Goal: Task Accomplishment & Management: Complete application form

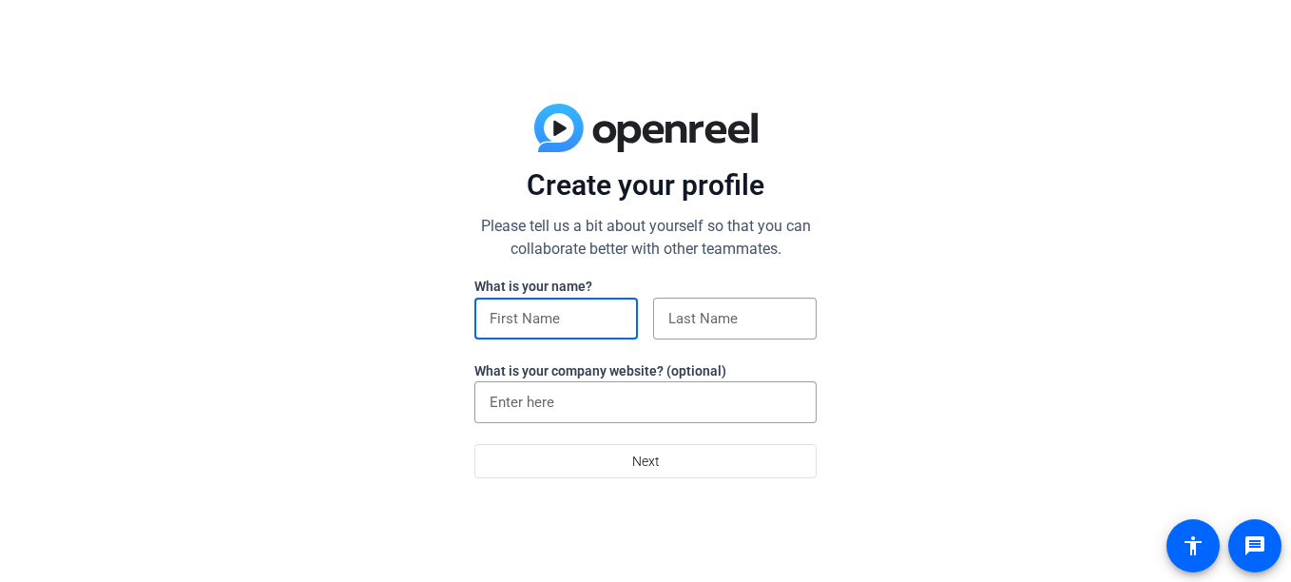
type input "[PERSON_NAME]"
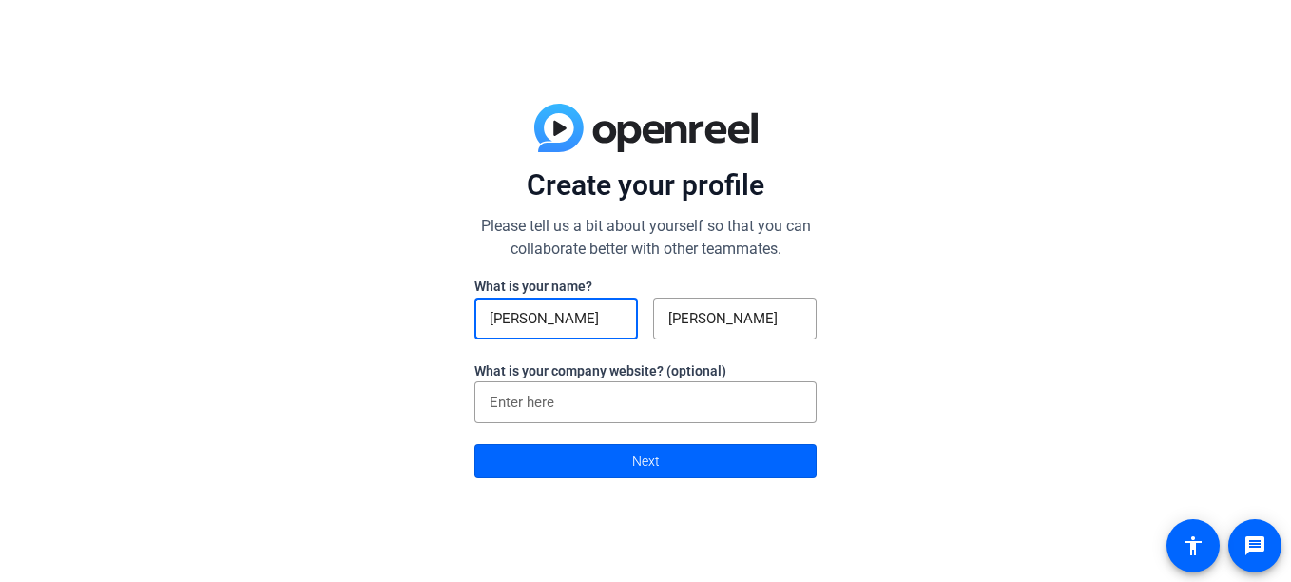
type input "[PERSON_NAME]"
click at [636, 455] on span "Next" at bounding box center [646, 461] width 28 height 36
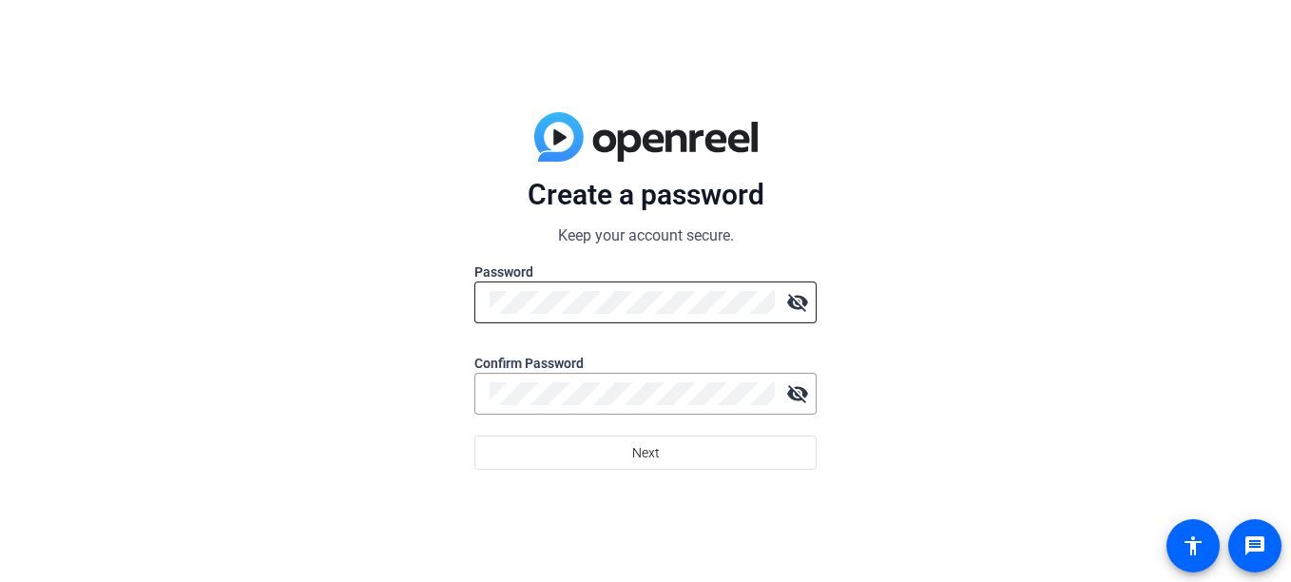
click at [617, 316] on div at bounding box center [632, 302] width 285 height 42
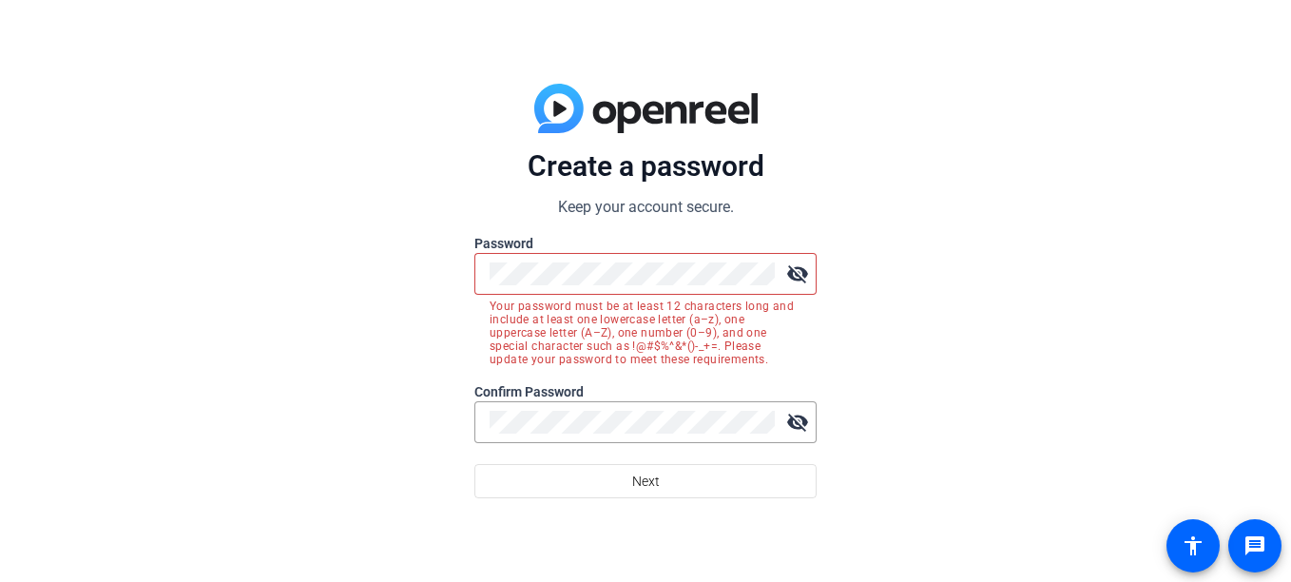
click at [803, 275] on mat-icon "visibility_off" at bounding box center [798, 274] width 38 height 38
click at [805, 272] on mat-icon "visibility" at bounding box center [798, 274] width 38 height 38
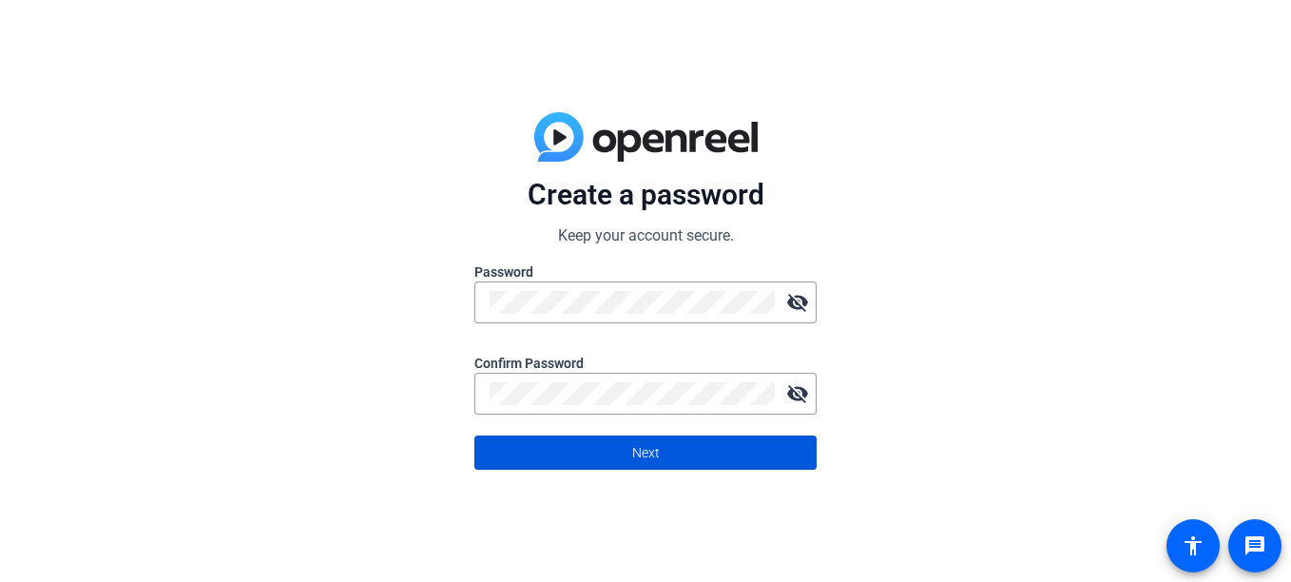
click at [664, 442] on span at bounding box center [645, 453] width 340 height 46
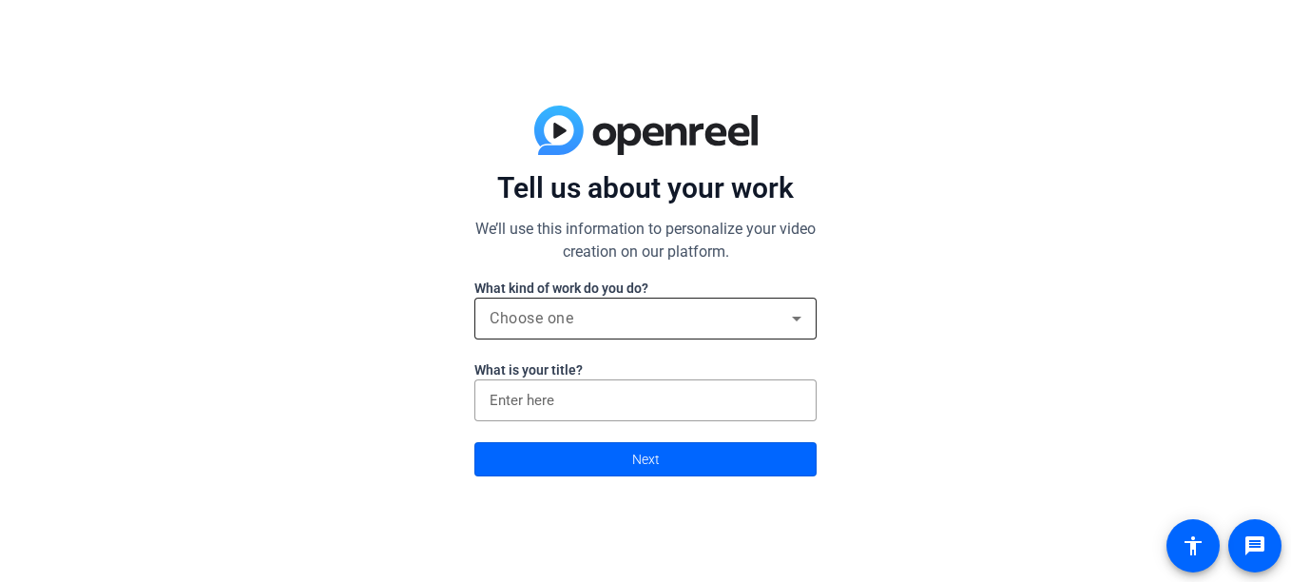
click at [592, 298] on div "Choose one" at bounding box center [646, 319] width 312 height 42
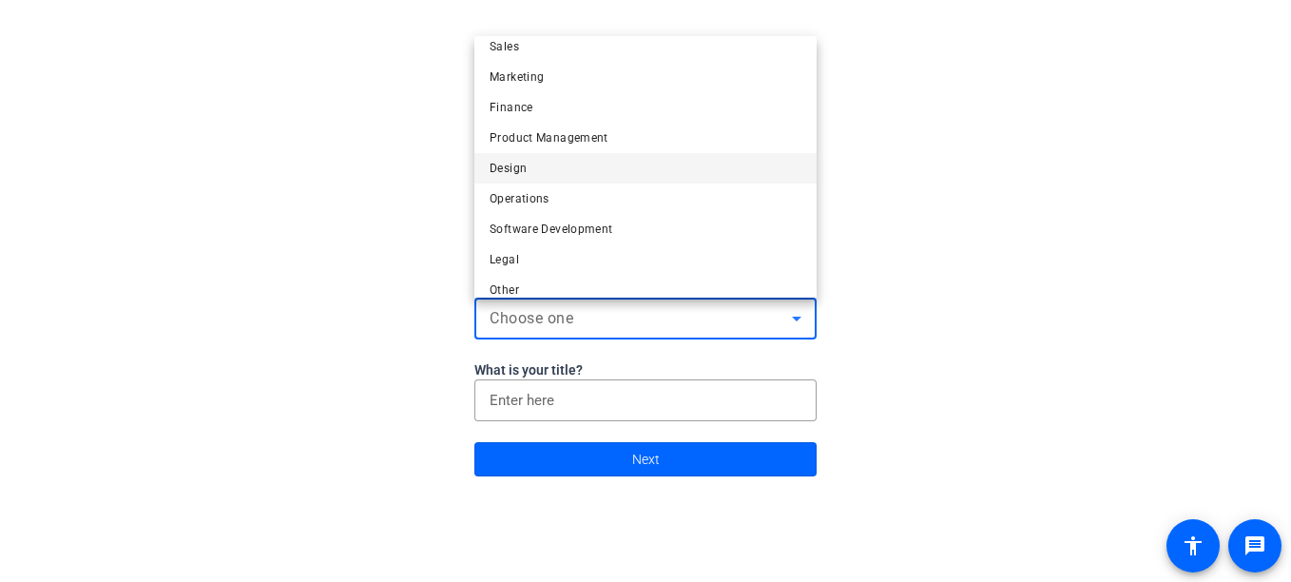
scroll to position [58, 0]
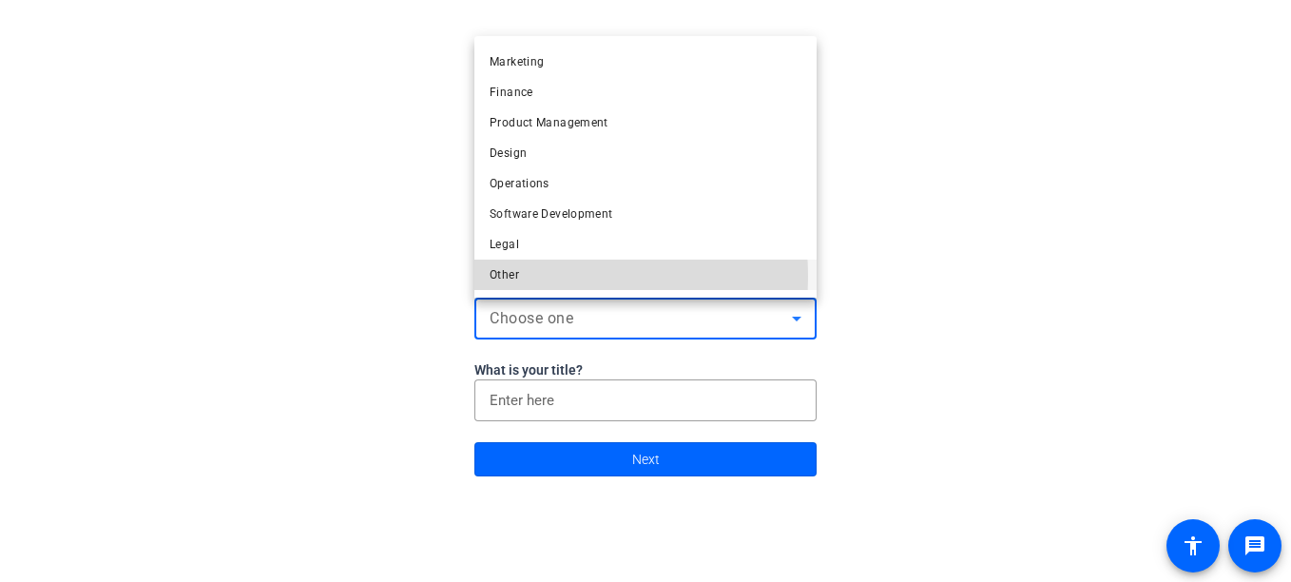
click at [526, 276] on mat-option "Other" at bounding box center [645, 275] width 342 height 30
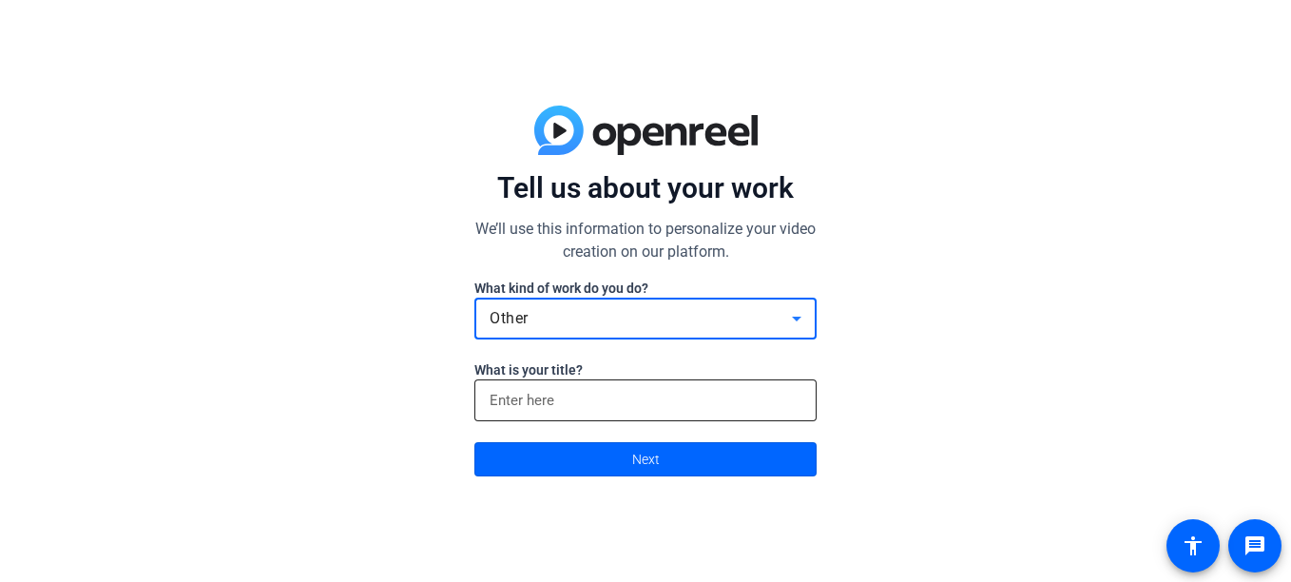
click at [567, 389] on input at bounding box center [646, 400] width 312 height 23
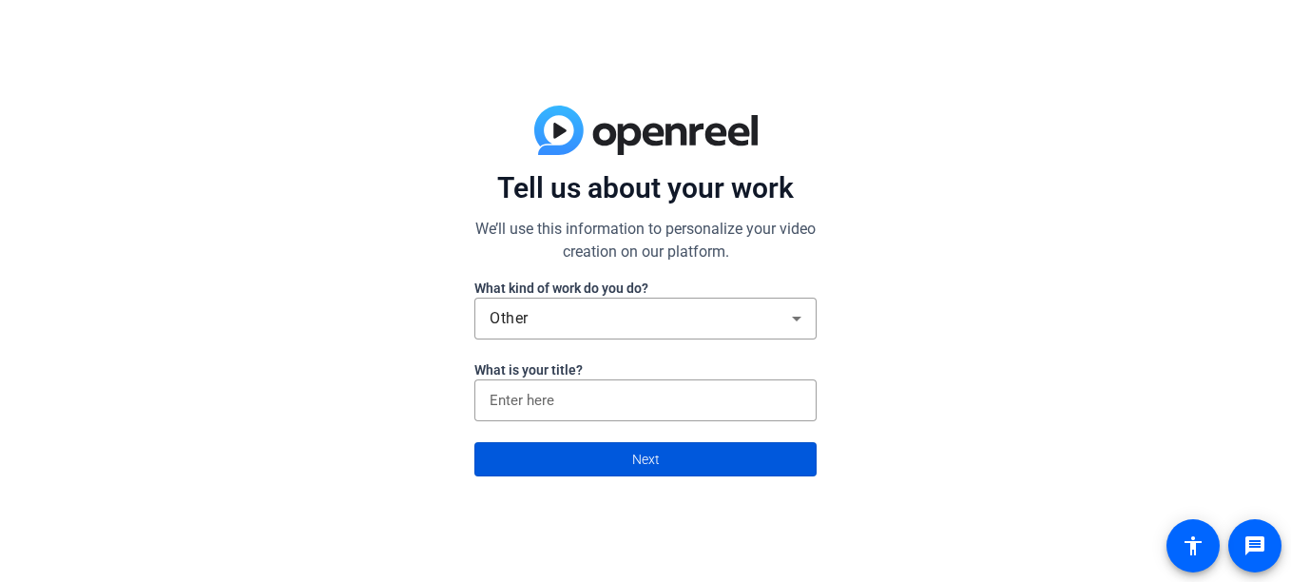
click at [626, 468] on span at bounding box center [645, 459] width 340 height 46
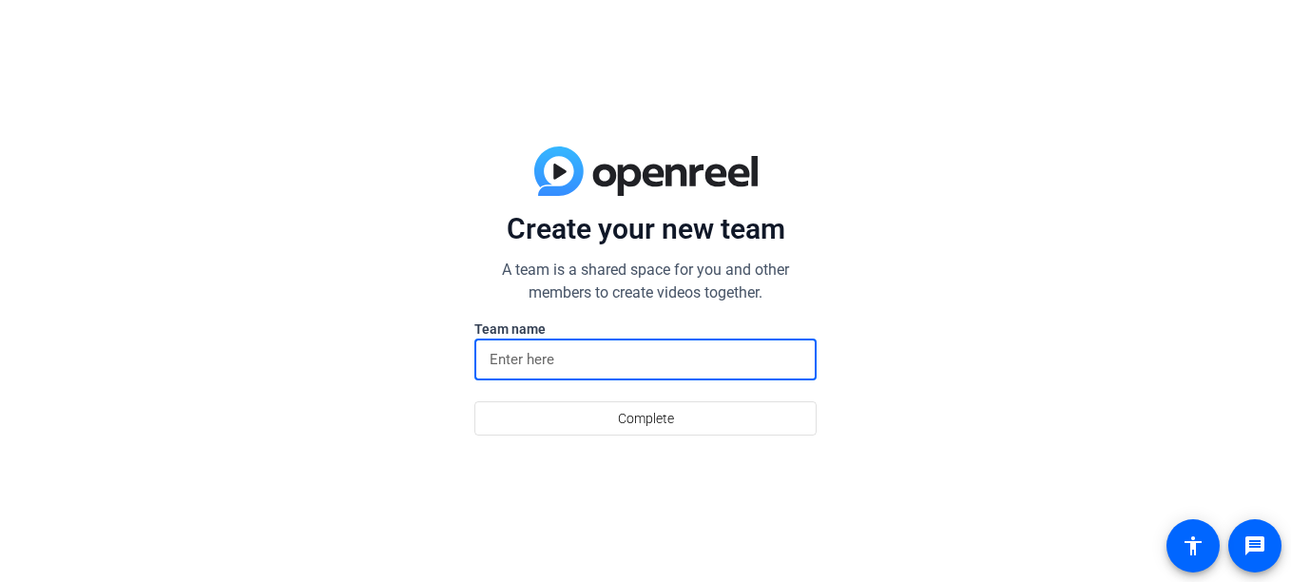
click at [574, 364] on input at bounding box center [646, 359] width 312 height 23
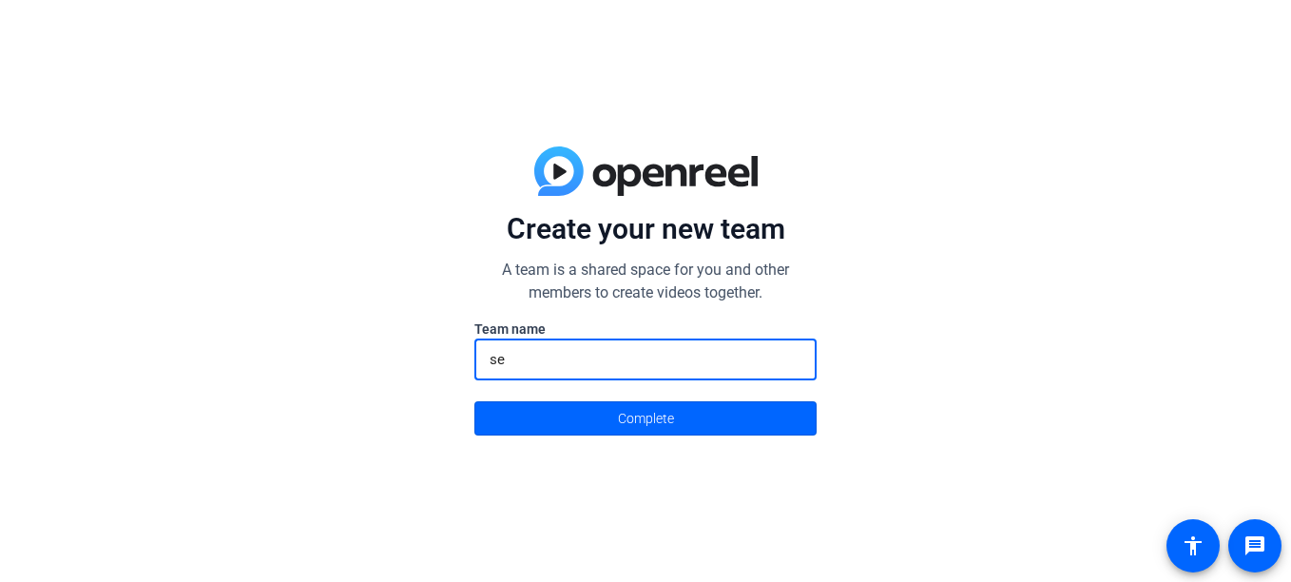
type input "e"
type input "Rebel_Productions_"
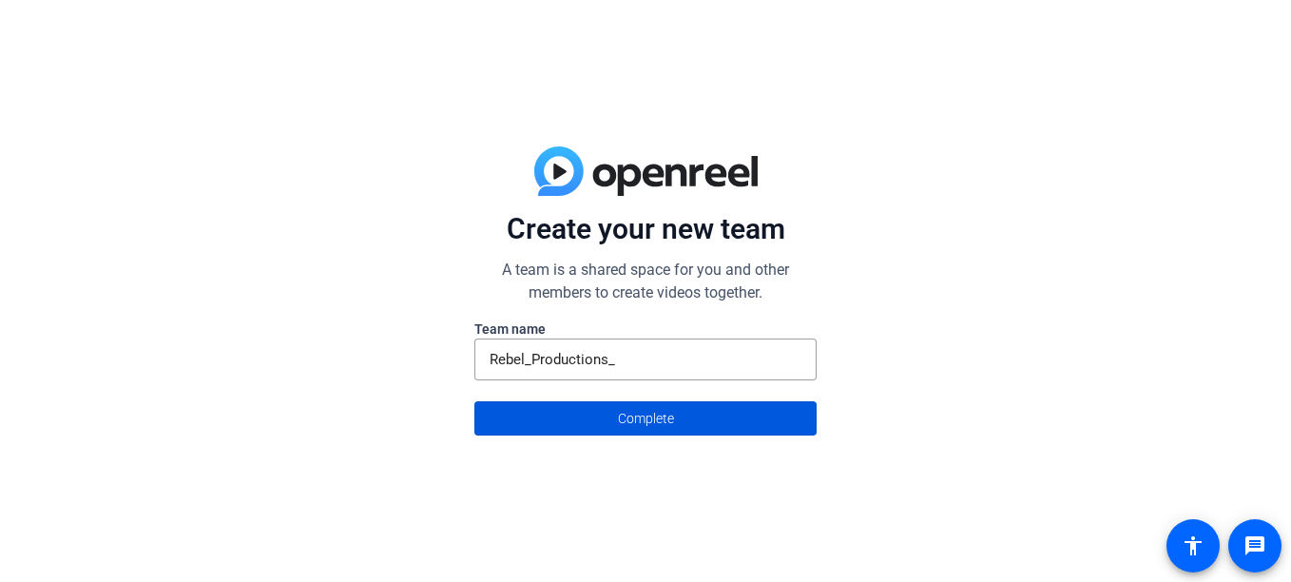
click at [668, 423] on span "Complete" at bounding box center [646, 418] width 56 height 36
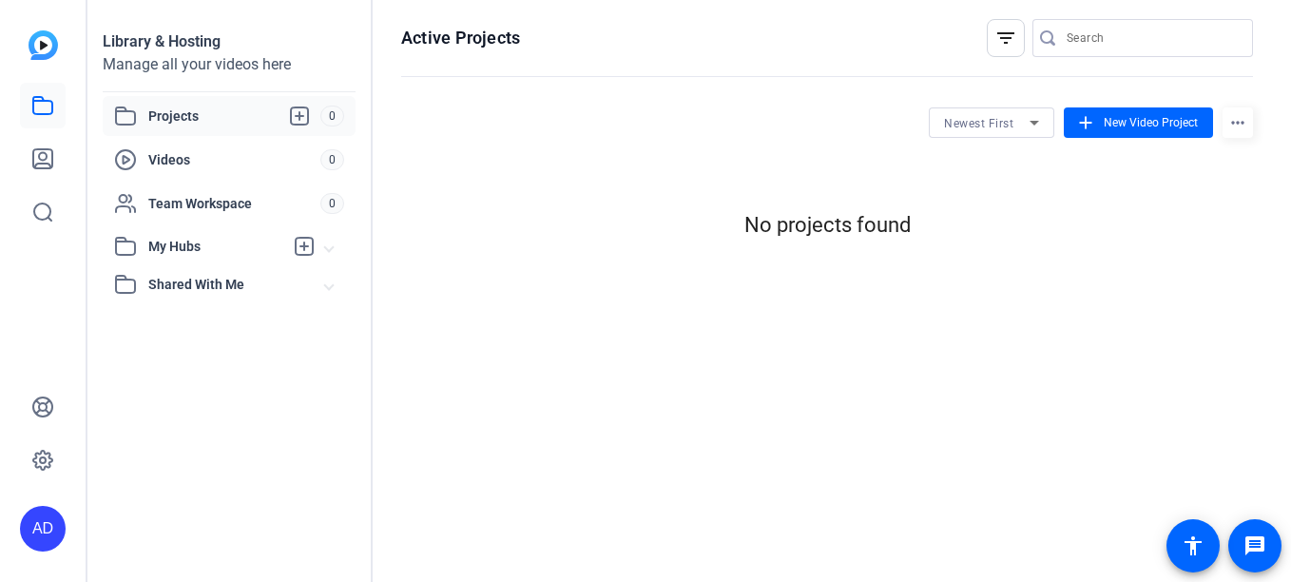
scroll to position [0, 0]
click at [1166, 116] on span "New Video Project" at bounding box center [1151, 122] width 94 height 17
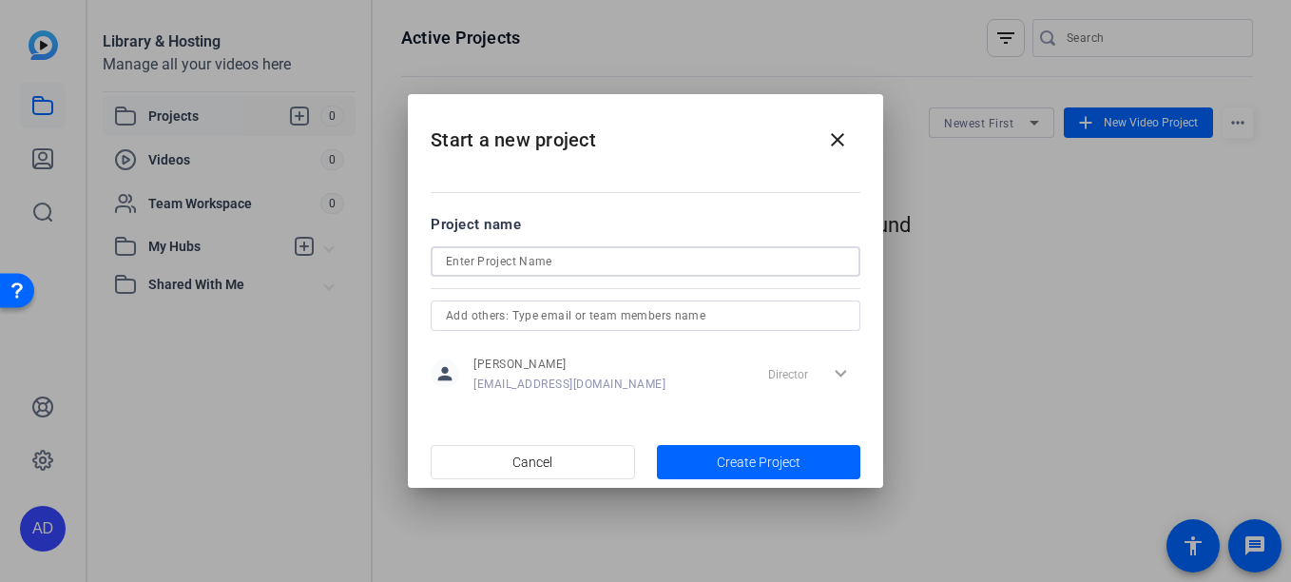
click at [576, 261] on input at bounding box center [645, 261] width 399 height 23
type input "F-22_edit"
click at [731, 448] on span "button" at bounding box center [759, 462] width 204 height 46
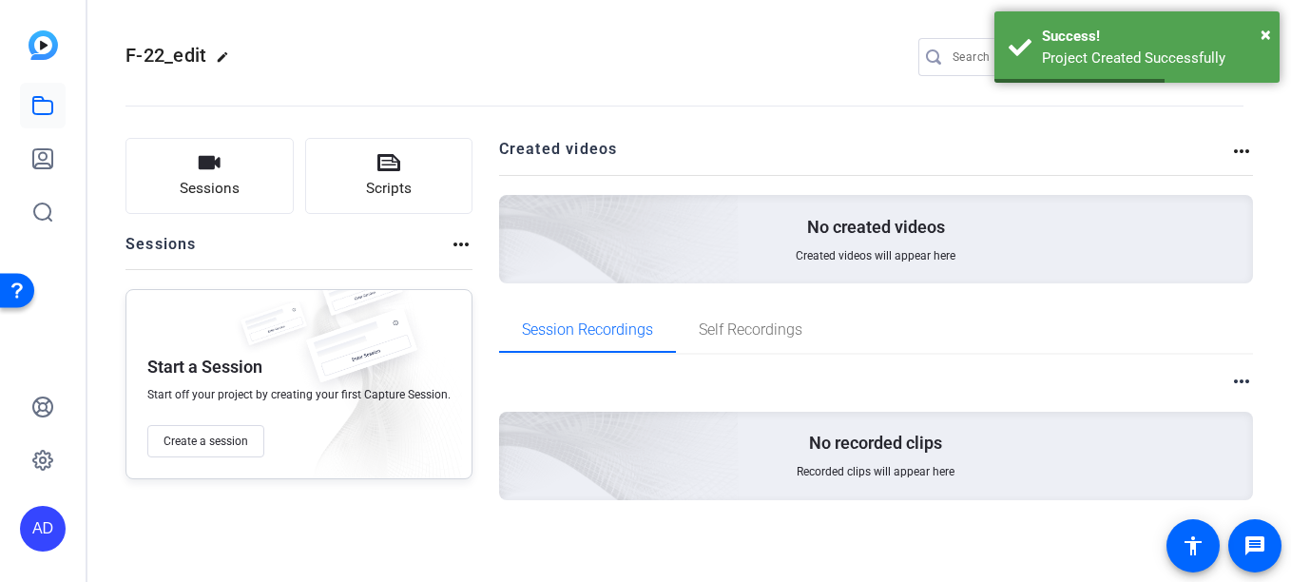
scroll to position [3, 0]
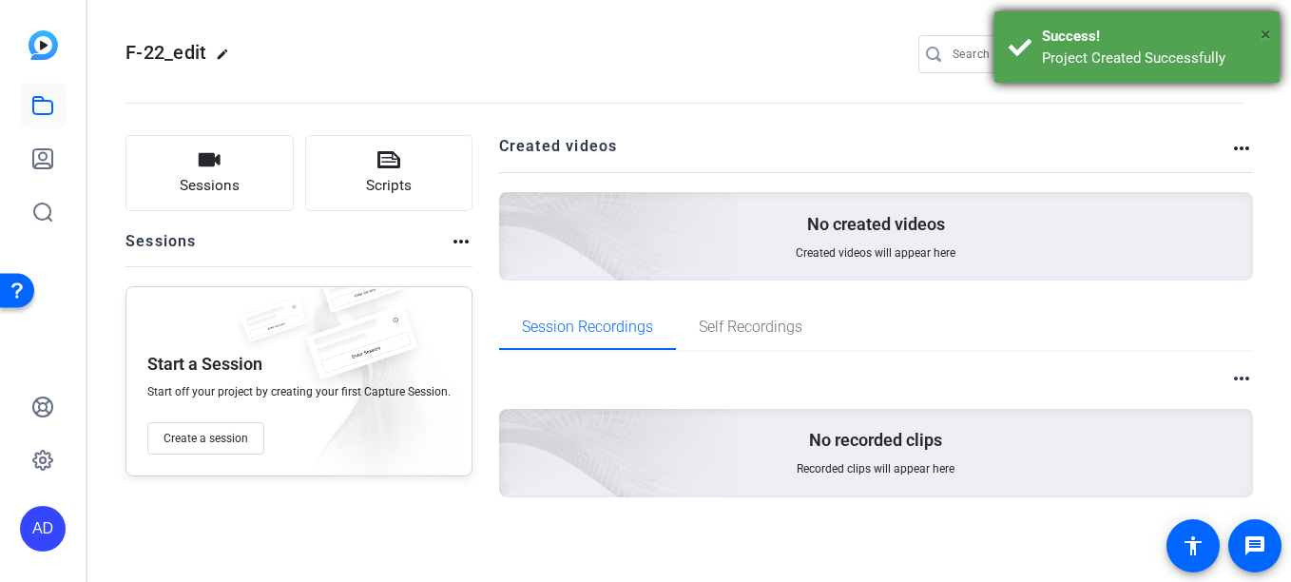
click at [1267, 31] on span "×" at bounding box center [1266, 34] width 10 height 23
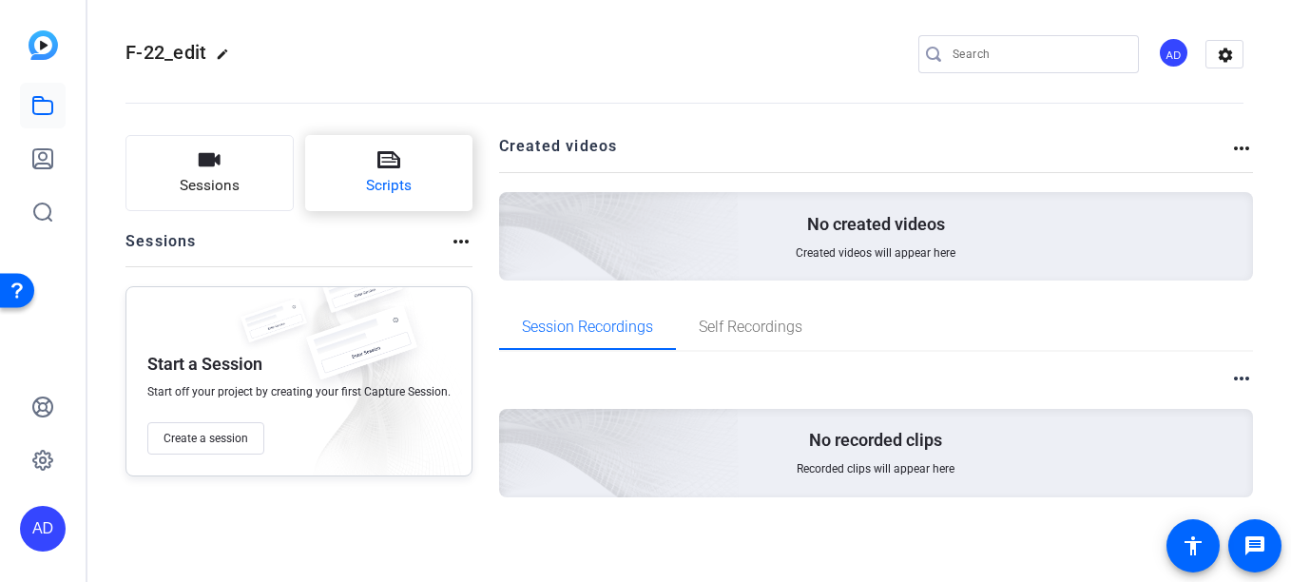
click at [378, 173] on button "Scripts" at bounding box center [389, 173] width 168 height 76
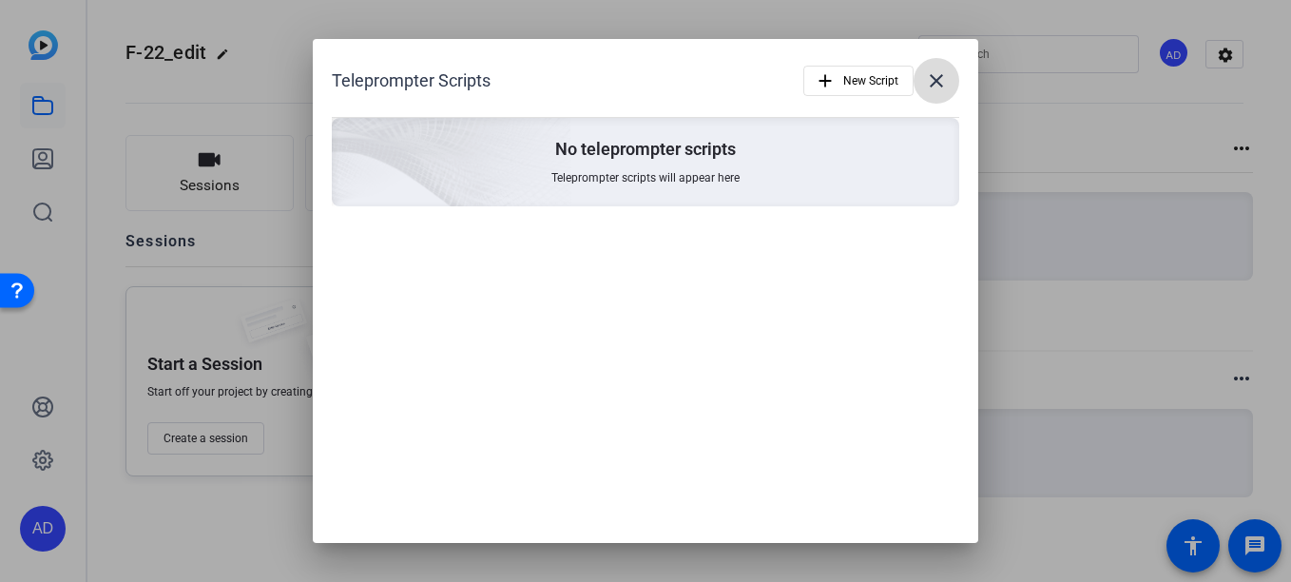
click at [933, 79] on mat-icon "close" at bounding box center [936, 80] width 23 height 23
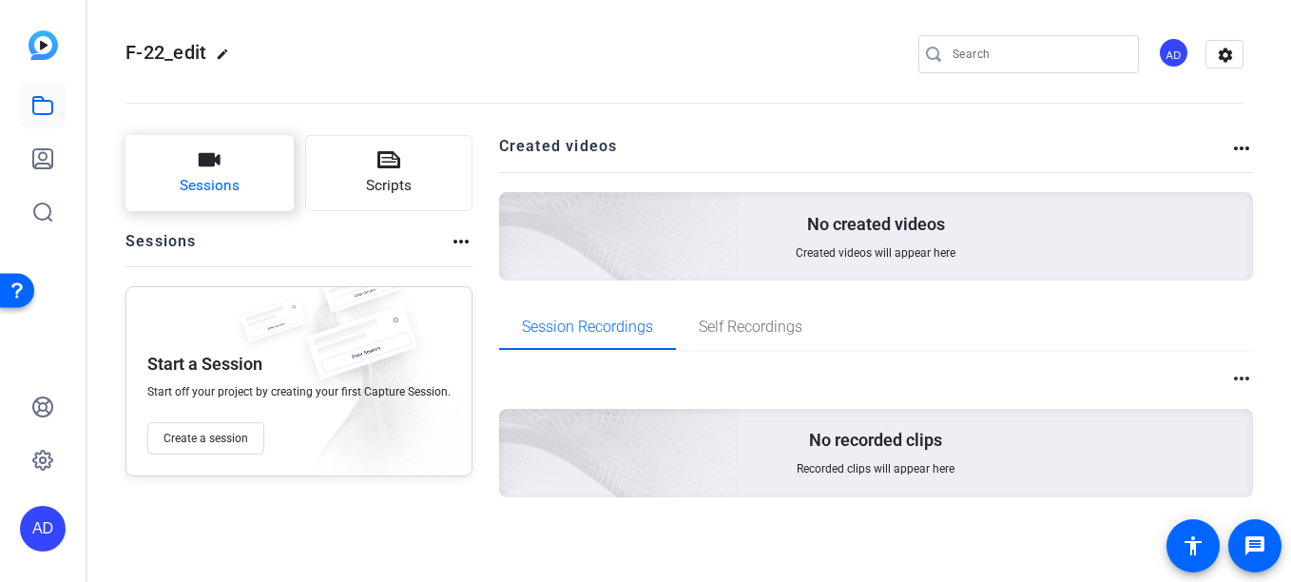
click at [213, 151] on icon "button" at bounding box center [209, 159] width 23 height 23
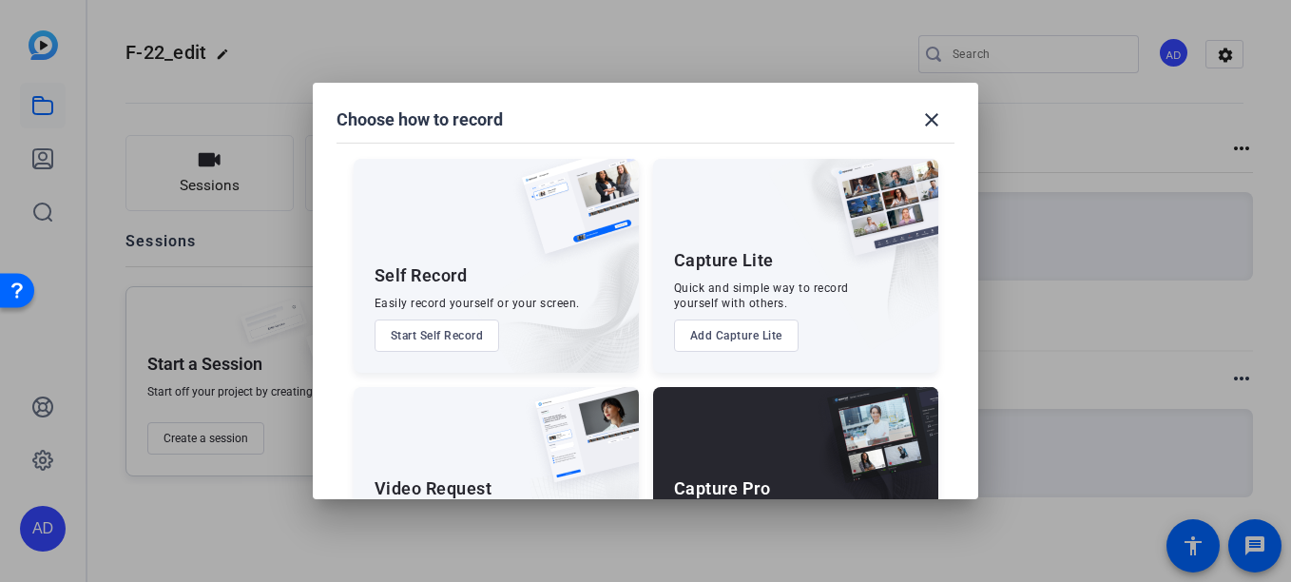
scroll to position [121, 0]
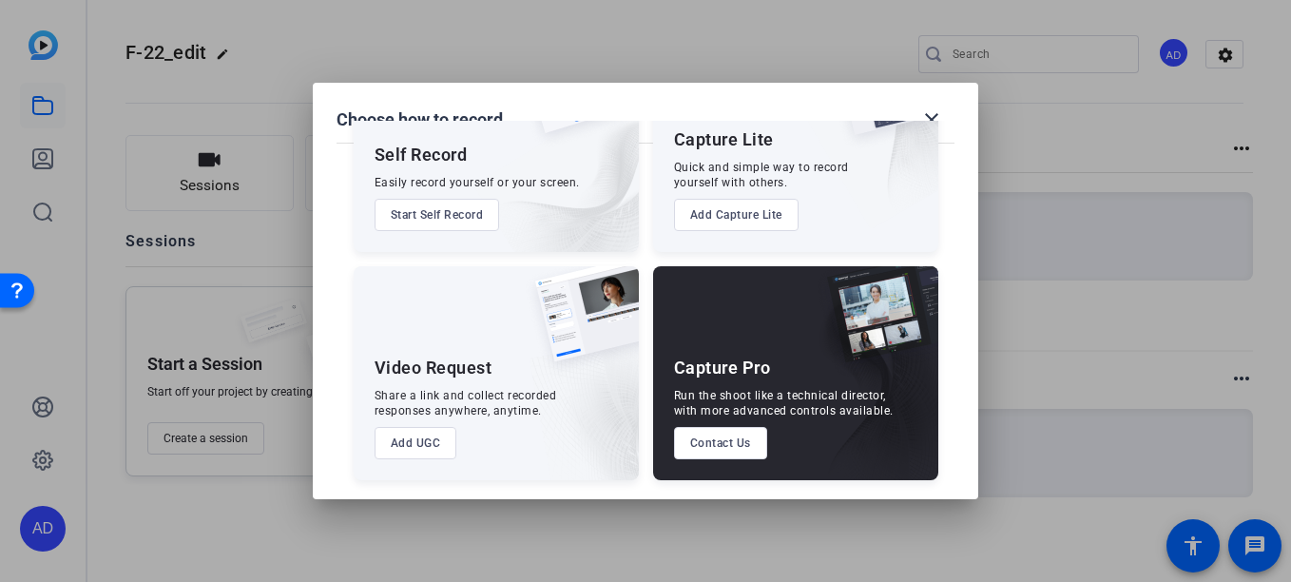
drag, startPoint x: 708, startPoint y: 442, endPoint x: 510, endPoint y: 243, distance: 280.3
click at [510, 243] on div "Self Record Easily record yourself or your screen. Start Self Record Capture Li…" at bounding box center [646, 249] width 620 height 461
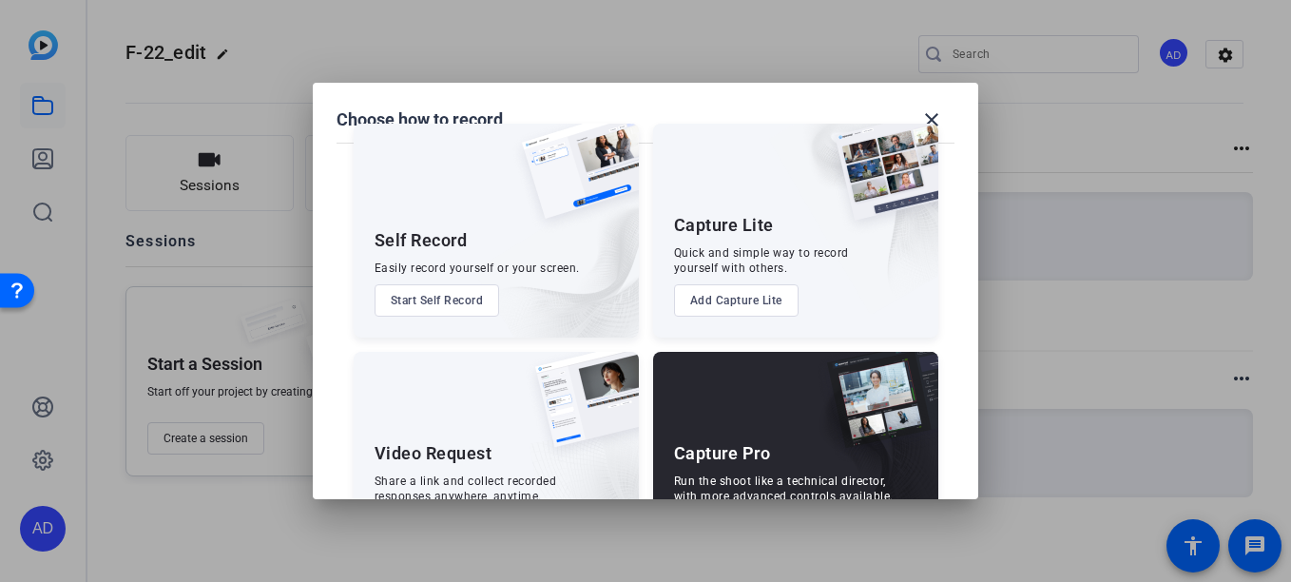
scroll to position [44, 0]
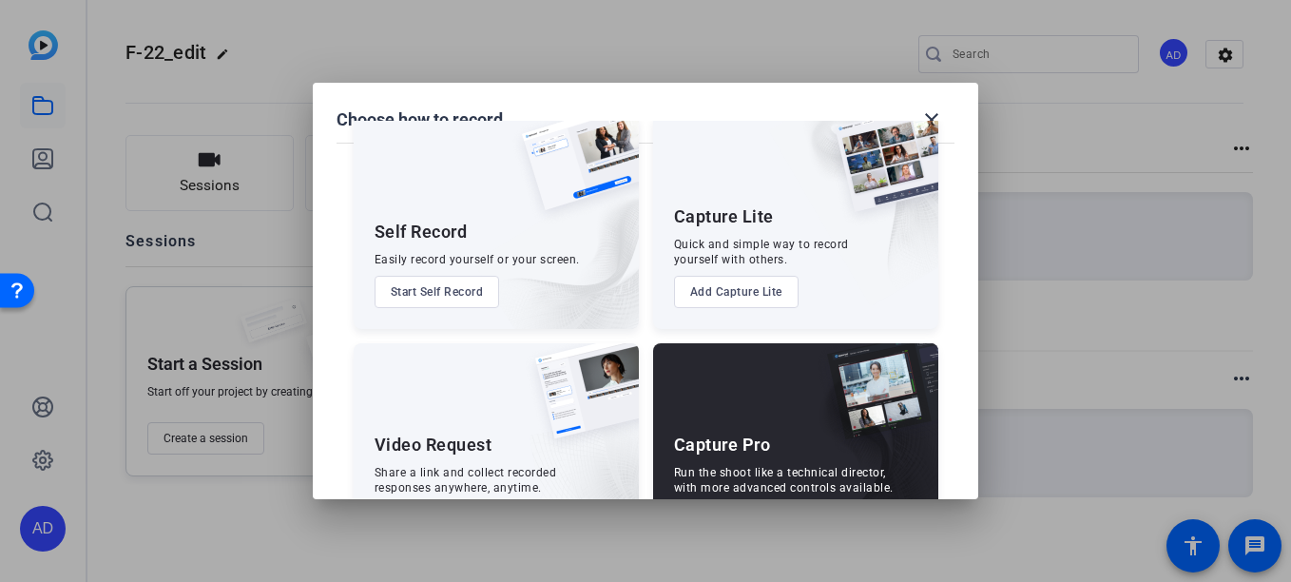
click at [439, 291] on button "Start Self Record" at bounding box center [437, 292] width 125 height 32
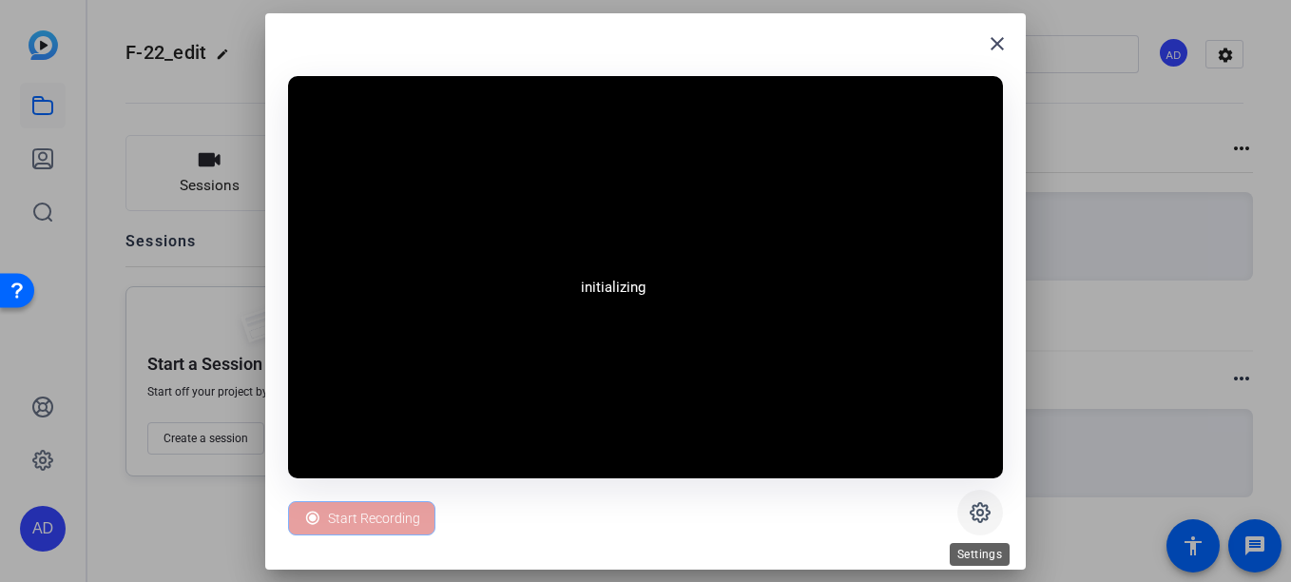
click at [984, 512] on icon at bounding box center [980, 512] width 23 height 23
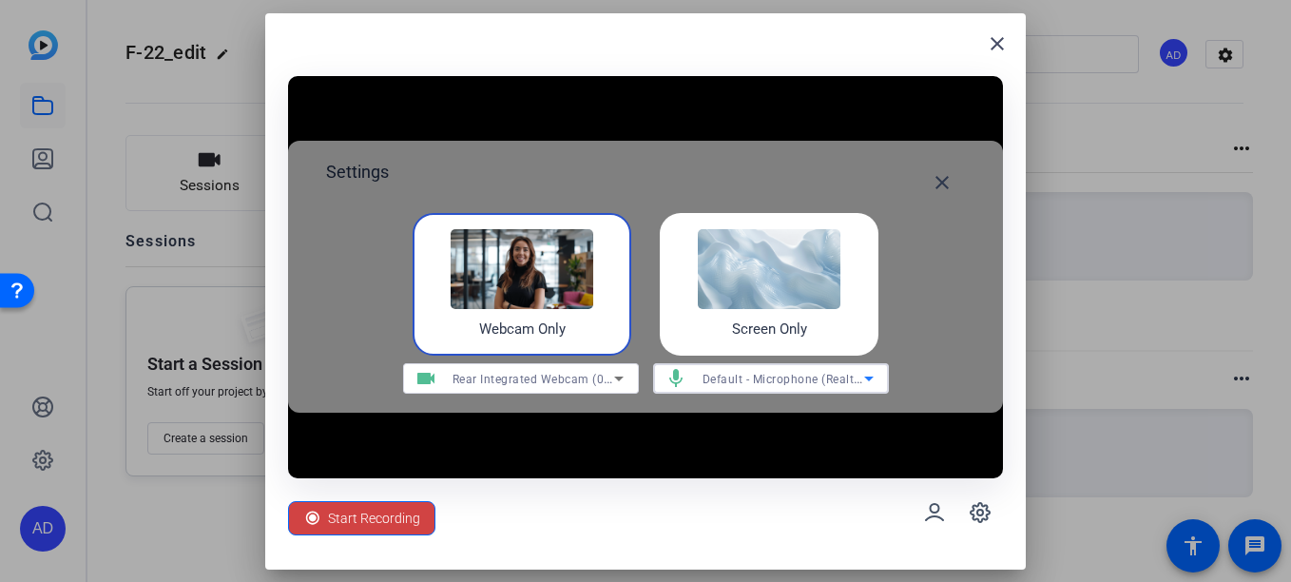
click at [775, 377] on span "Default - Microphone (Realtek(R) Audio)" at bounding box center [813, 378] width 221 height 15
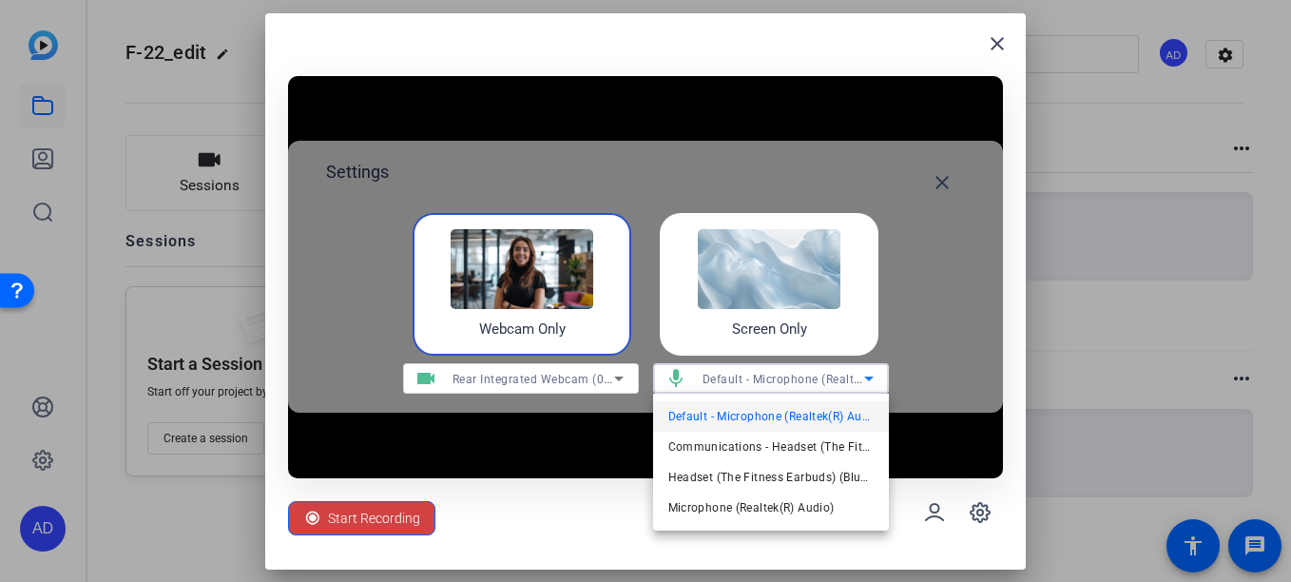
click at [800, 291] on div at bounding box center [645, 291] width 1291 height 582
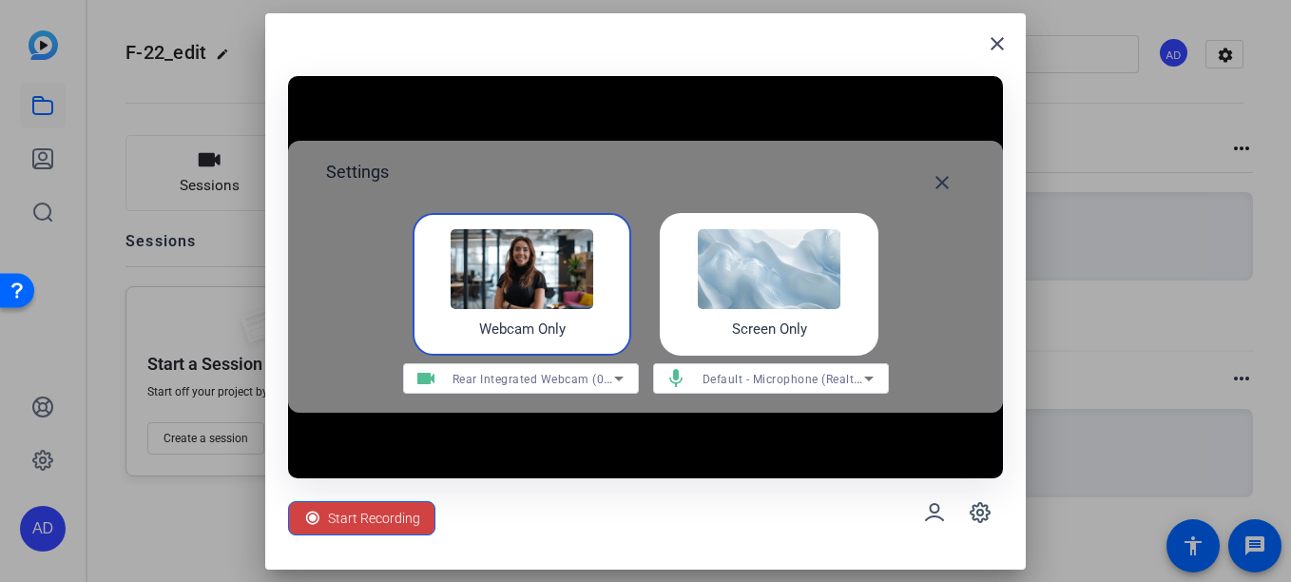
click at [779, 298] on img at bounding box center [769, 269] width 143 height 80
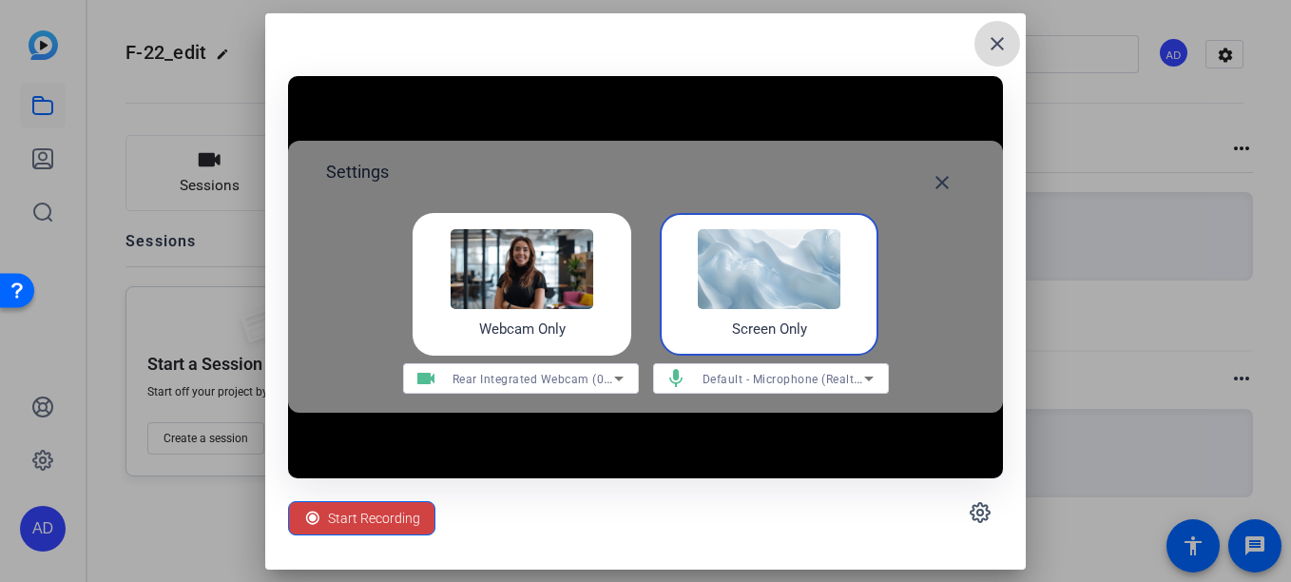
click at [1001, 49] on mat-icon "close" at bounding box center [997, 43] width 23 height 23
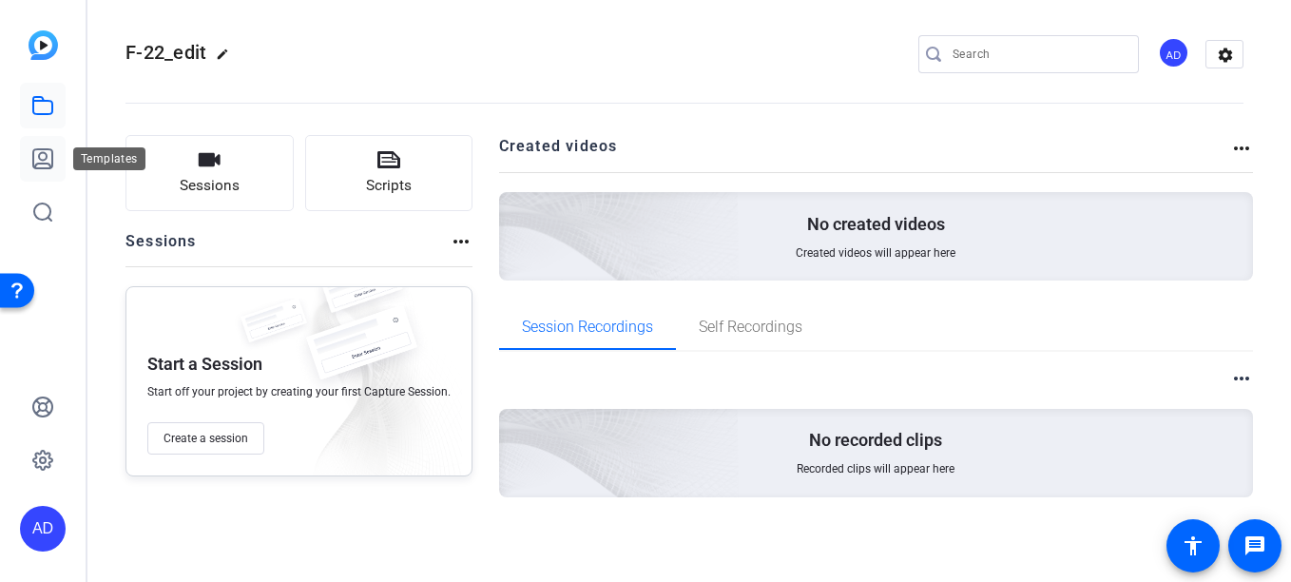
click at [45, 163] on icon at bounding box center [42, 158] width 19 height 19
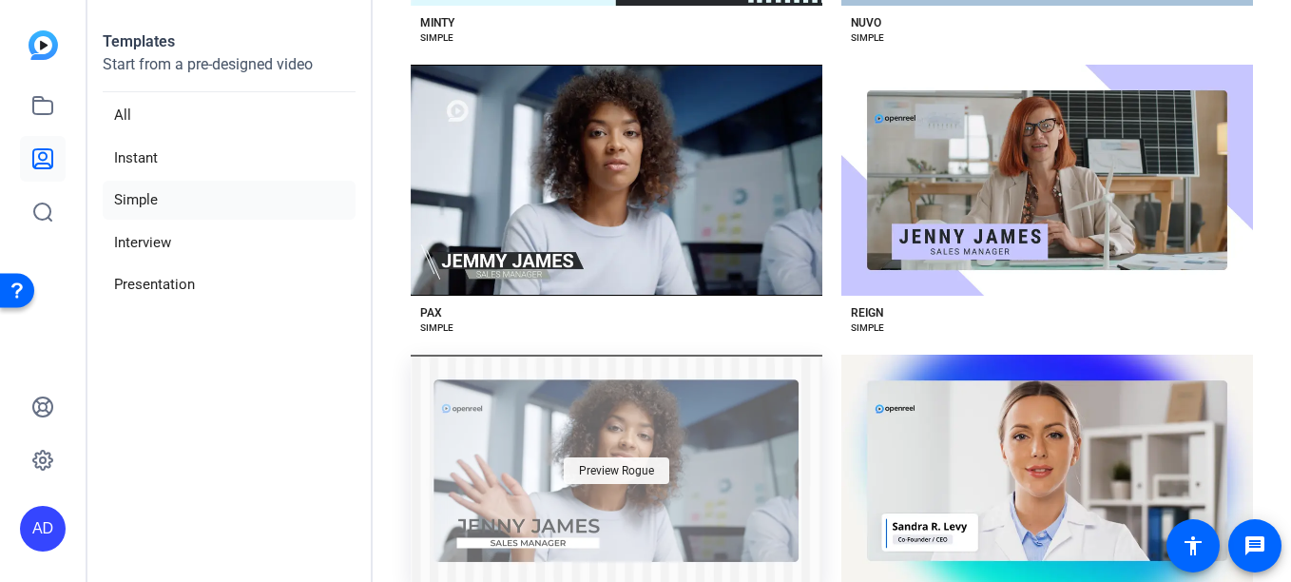
scroll to position [2476, 0]
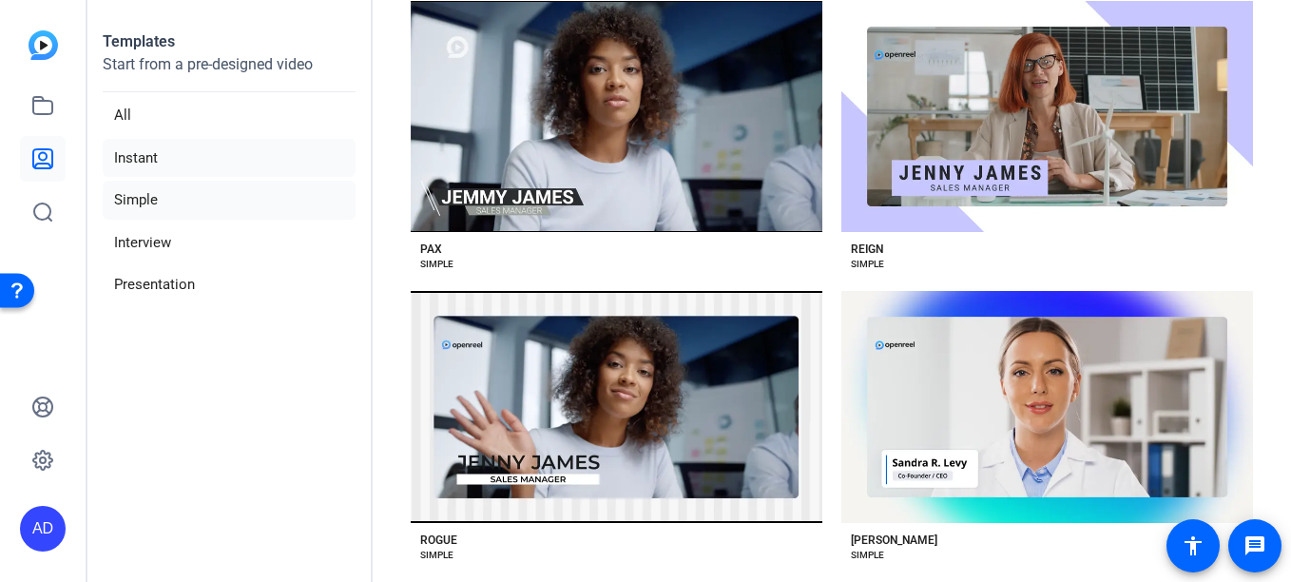
click at [141, 160] on li "Instant" at bounding box center [229, 158] width 253 height 39
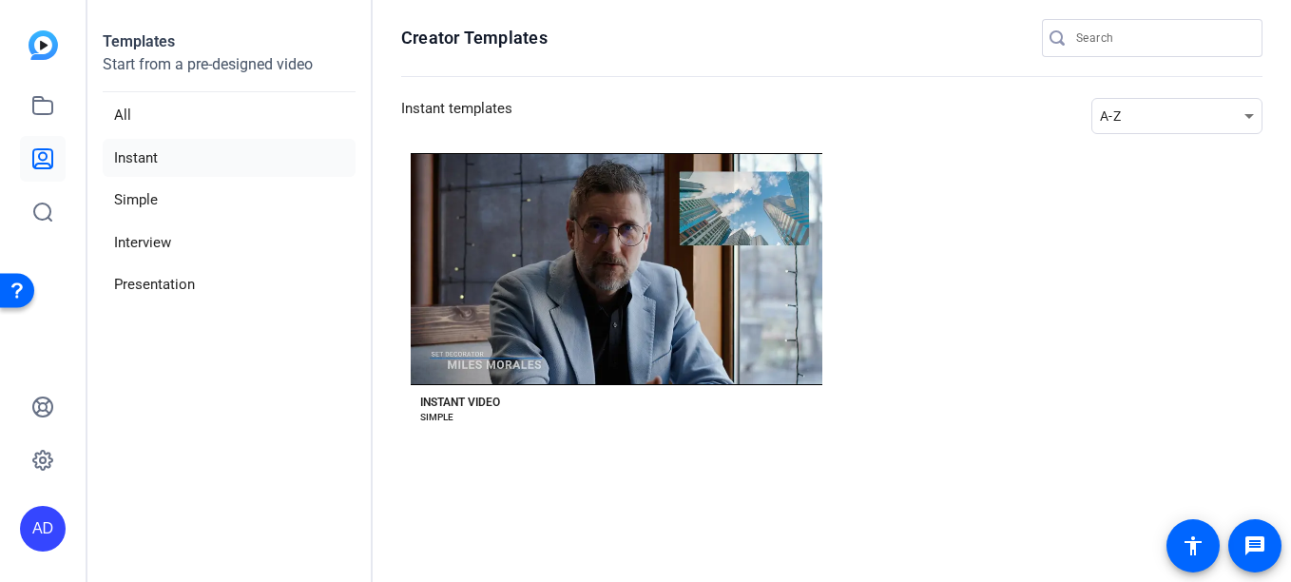
scroll to position [0, 0]
click at [137, 187] on li "Simple" at bounding box center [229, 200] width 253 height 39
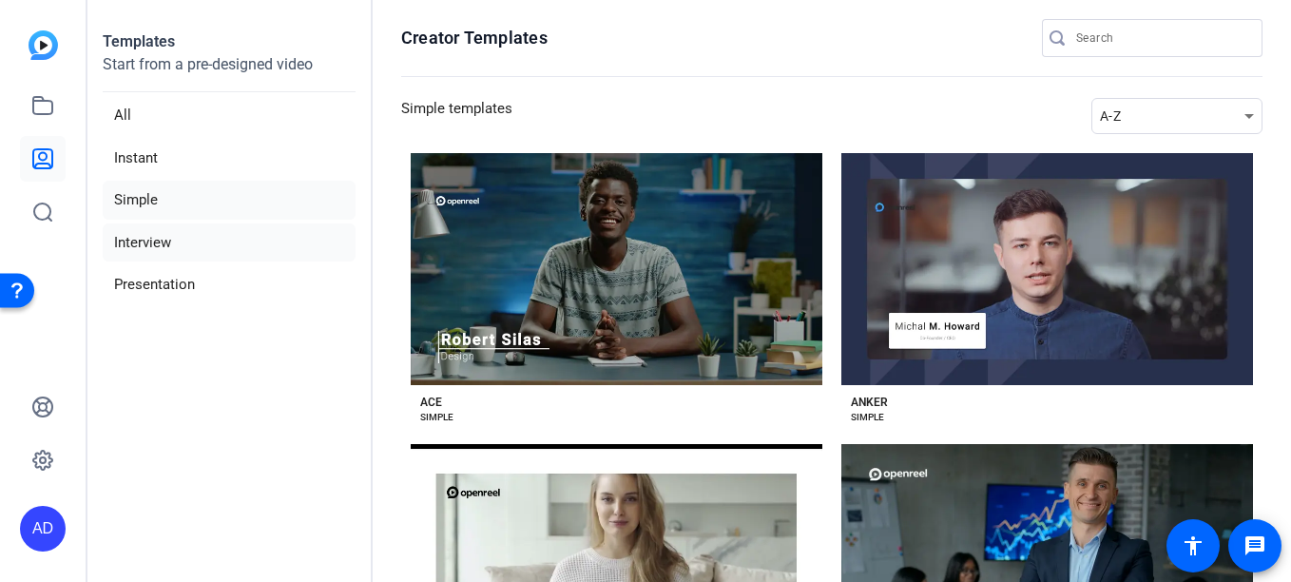
click at [172, 239] on li "Interview" at bounding box center [229, 242] width 253 height 39
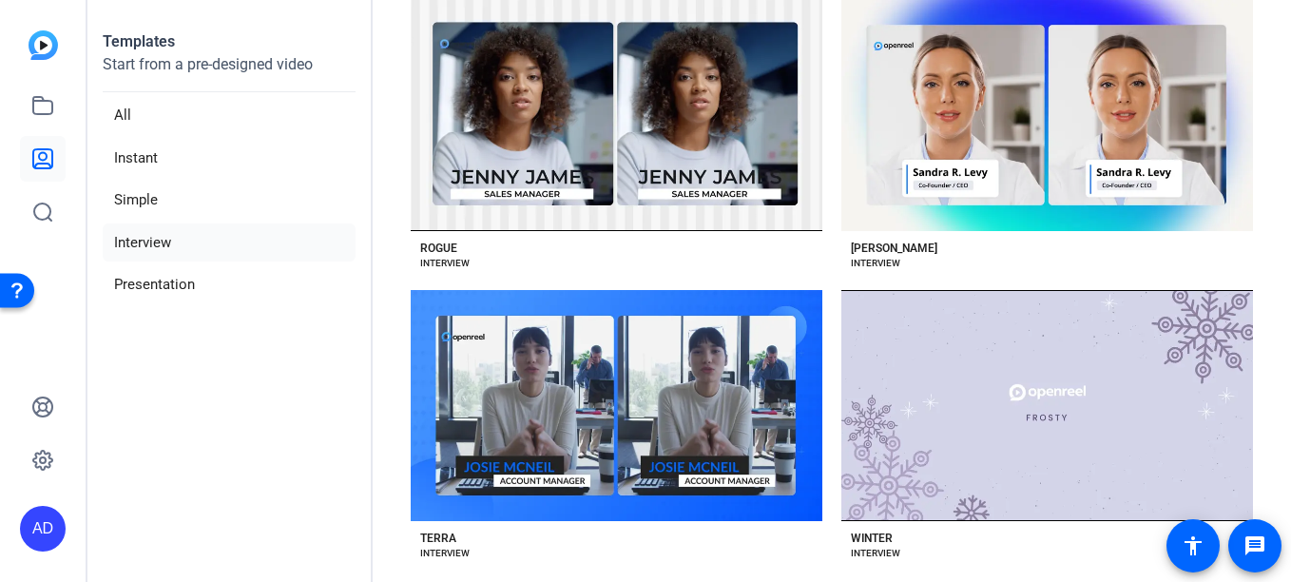
scroll to position [2770, 0]
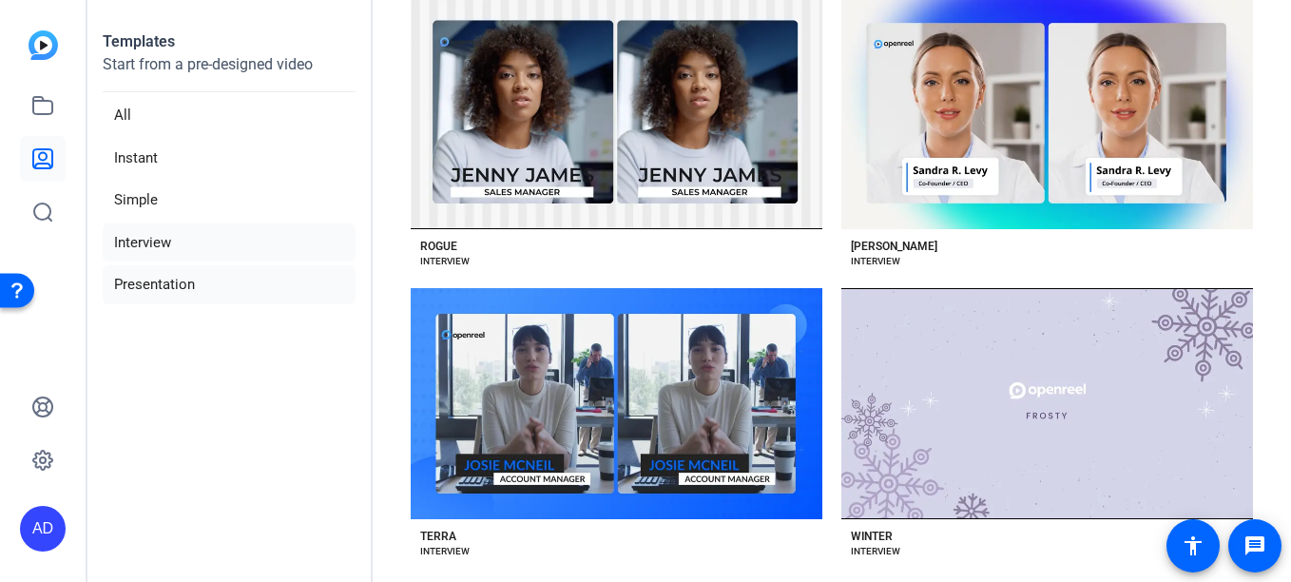
click at [147, 289] on li "Presentation" at bounding box center [229, 284] width 253 height 39
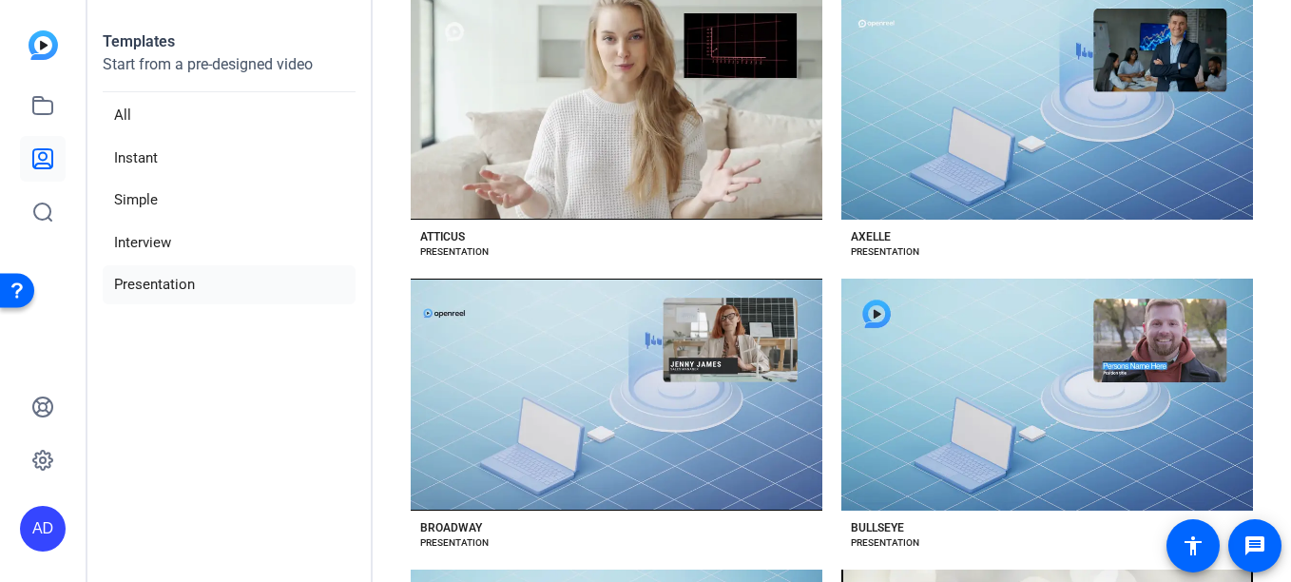
scroll to position [0, 0]
